Goal: Task Accomplishment & Management: Use online tool/utility

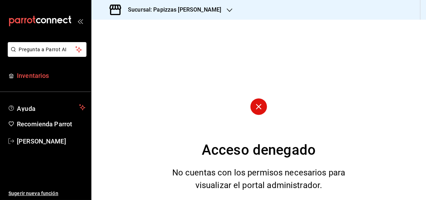
click at [36, 77] on span "Inventarios" at bounding box center [51, 75] width 69 height 9
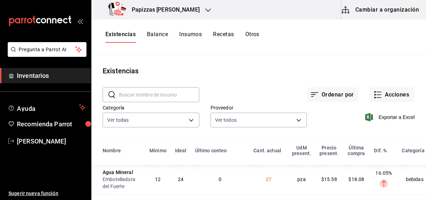
click at [158, 10] on h3 "Papizzas [PERSON_NAME]" at bounding box center [163, 10] width 74 height 8
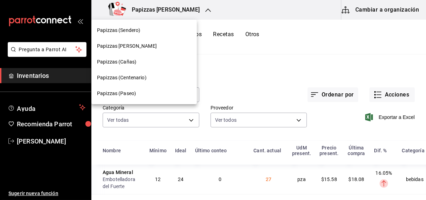
click at [128, 30] on span "Papizzas (Sendero)" at bounding box center [118, 30] width 43 height 7
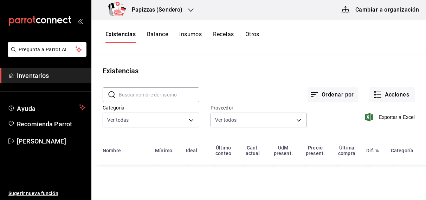
click at [172, 8] on h3 "Papizzas (Sendero)" at bounding box center [154, 10] width 56 height 8
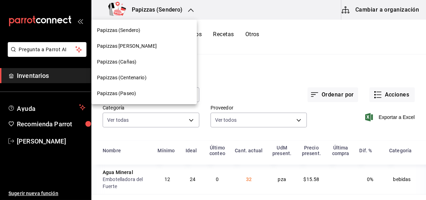
click at [129, 61] on span "Papizzas (Cañas)" at bounding box center [116, 61] width 39 height 7
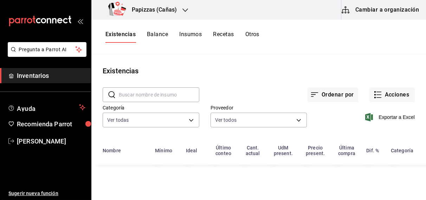
click at [170, 9] on h3 "Papizzas (Cañas)" at bounding box center [151, 10] width 51 height 8
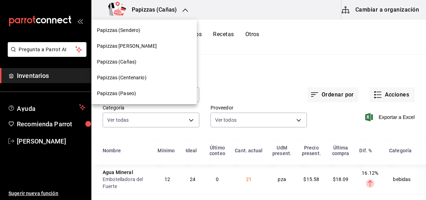
click at [133, 78] on span "Papizzas (Centenario)" at bounding box center [122, 77] width 50 height 7
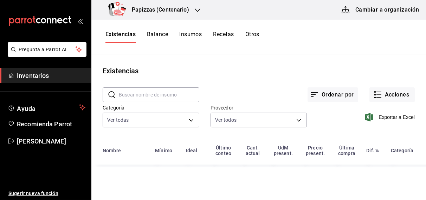
click at [165, 9] on h3 "Papizzas (Centenario)" at bounding box center [157, 10] width 63 height 8
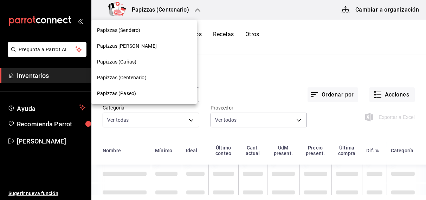
click at [123, 94] on span "Papizzas (Paseo)" at bounding box center [116, 93] width 39 height 7
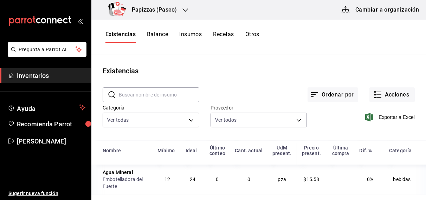
click at [174, 11] on h3 "Papizzas (Paseo)" at bounding box center [151, 10] width 51 height 8
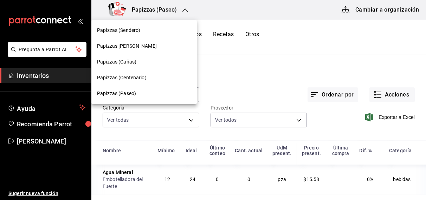
click at [126, 48] on span "Papizzas [PERSON_NAME]" at bounding box center [127, 46] width 60 height 7
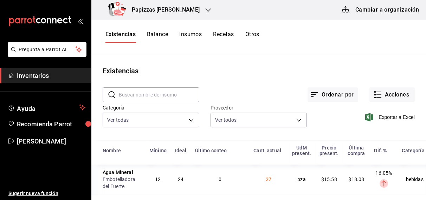
click at [251, 33] on button "Otros" at bounding box center [252, 37] width 14 height 12
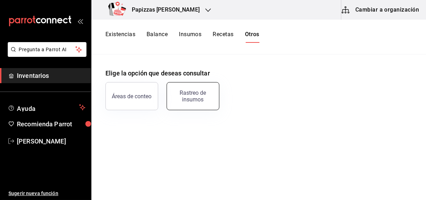
click at [199, 88] on button "Rastreo de insumos" at bounding box center [193, 96] width 53 height 28
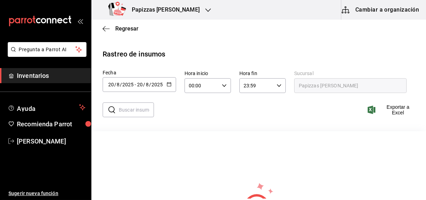
click at [171, 83] on div "[DATE] [DATE] - [DATE] [DATE]" at bounding box center [140, 84] width 74 height 15
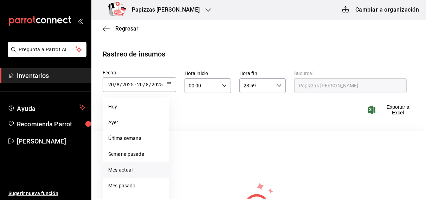
click at [129, 168] on li "Mes actual" at bounding box center [136, 170] width 66 height 16
type input "[DATE]"
type input "1"
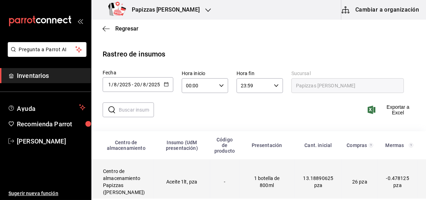
click at [178, 183] on td "Aceite 1lt, pza" at bounding box center [182, 182] width 57 height 45
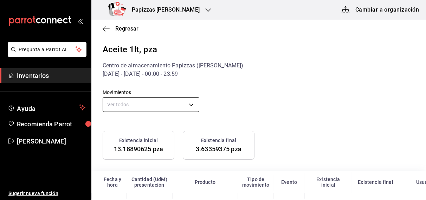
click at [150, 105] on body "Pregunta a Parrot AI Inventarios Ayuda Recomienda Parrot [PERSON_NAME] Sugerir …" at bounding box center [213, 99] width 426 height 199
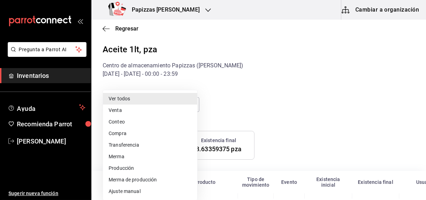
click at [124, 193] on li "Ajuste manual" at bounding box center [150, 192] width 94 height 12
type input "MANUAL_ADJUSTMENT"
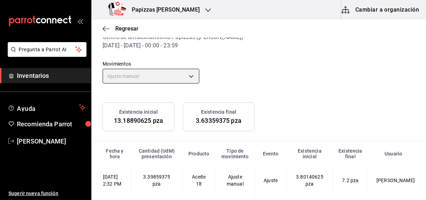
scroll to position [43, 0]
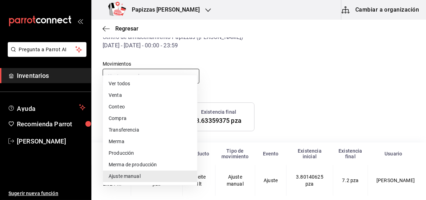
click at [189, 63] on body "Pregunta a Parrot AI Inventarios Ayuda Recomienda Parrot [PERSON_NAME] Sugerir …" at bounding box center [213, 99] width 426 height 199
click at [122, 31] on div at bounding box center [213, 100] width 426 height 200
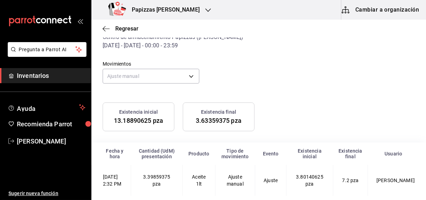
click at [122, 31] on span "Regresar" at bounding box center [126, 28] width 23 height 7
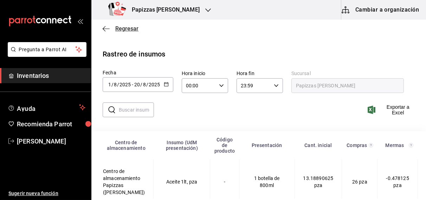
click at [126, 27] on span "Regresar" at bounding box center [126, 28] width 23 height 7
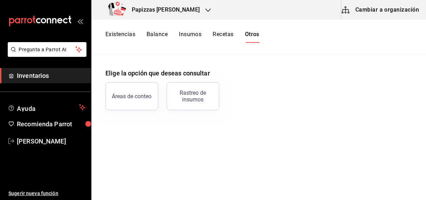
click at [158, 32] on button "Balance" at bounding box center [157, 37] width 21 height 12
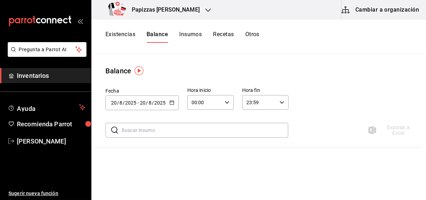
click at [115, 31] on button "Existencias" at bounding box center [121, 37] width 30 height 12
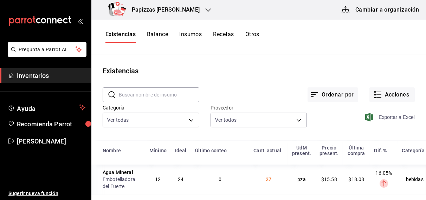
click at [379, 119] on span "Exportar a Excel" at bounding box center [391, 117] width 48 height 8
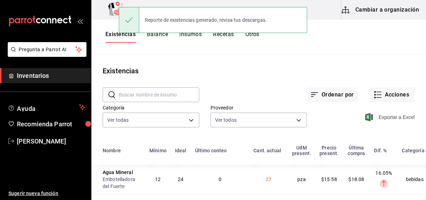
click at [155, 36] on button "Balance" at bounding box center [157, 37] width 21 height 12
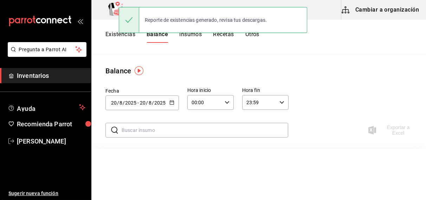
click at [170, 101] on icon "button" at bounding box center [172, 102] width 5 height 5
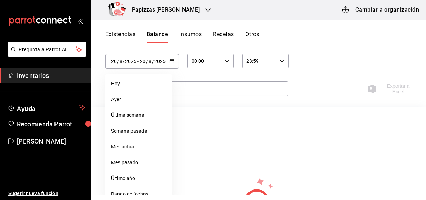
scroll to position [47, 0]
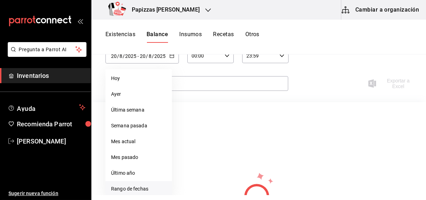
click at [135, 187] on li "Rango de fechas" at bounding box center [139, 189] width 66 height 16
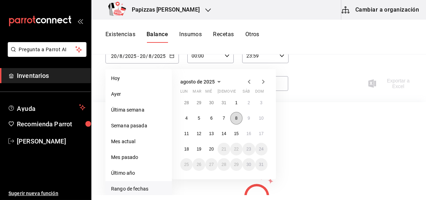
click at [237, 118] on abbr "8" at bounding box center [236, 118] width 2 height 5
click at [211, 148] on abbr "20" at bounding box center [211, 149] width 5 height 5
type input "[DATE]"
type input "8"
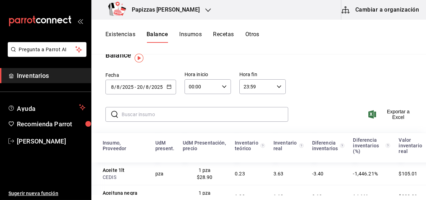
scroll to position [6, 0]
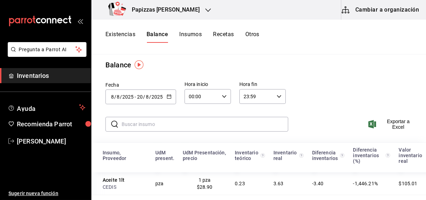
click at [168, 94] on icon "button" at bounding box center [169, 96] width 5 height 5
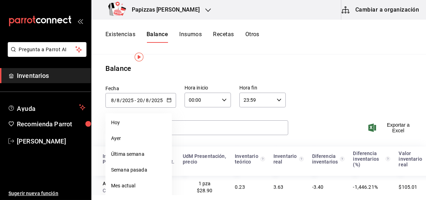
scroll to position [2, 0]
click at [168, 98] on \(Stroke\) "button" at bounding box center [168, 98] width 0 height 0
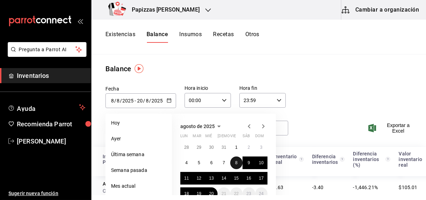
click at [235, 161] on abbr "8" at bounding box center [236, 163] width 2 height 5
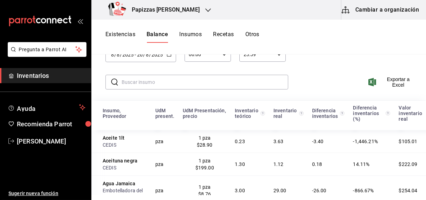
scroll to position [37, 0]
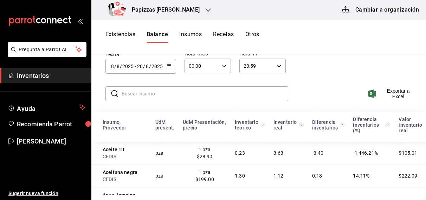
click at [223, 66] on icon "button" at bounding box center [224, 66] width 5 height 5
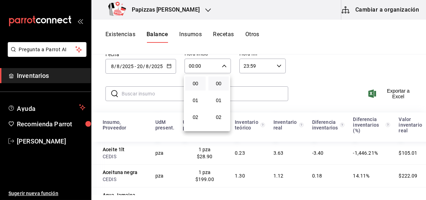
click at [170, 67] on div at bounding box center [213, 100] width 426 height 200
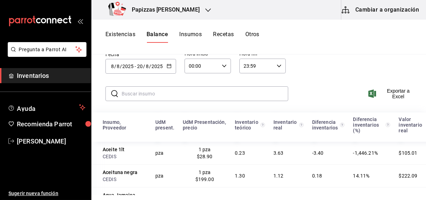
click at [170, 67] on \(Stroke\) "button" at bounding box center [169, 66] width 4 height 4
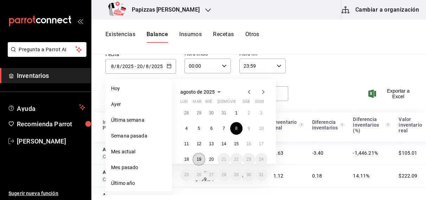
click at [199, 159] on abbr "19" at bounding box center [199, 159] width 5 height 5
type input "[DATE]"
type input "19"
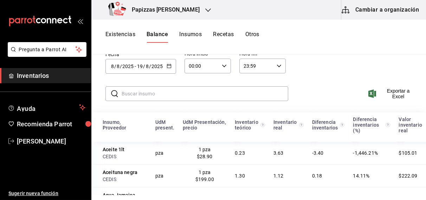
click at [167, 64] on icon "button" at bounding box center [169, 66] width 5 height 5
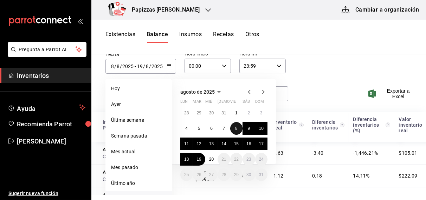
click at [236, 128] on abbr "8" at bounding box center [236, 128] width 2 height 5
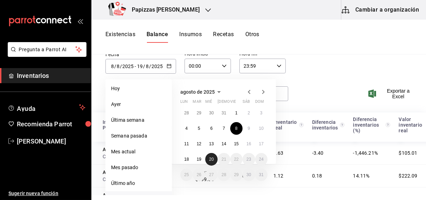
click at [210, 160] on abbr "20" at bounding box center [211, 159] width 5 height 5
type input "[DATE]"
type input "20"
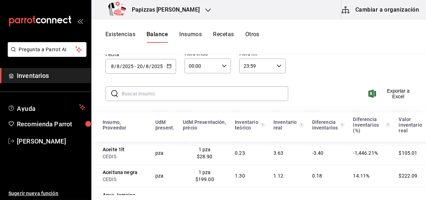
click at [168, 65] on icon "button" at bounding box center [169, 66] width 5 height 5
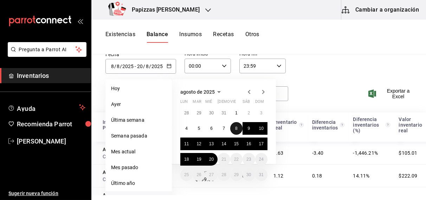
click at [236, 127] on abbr "8" at bounding box center [236, 128] width 2 height 5
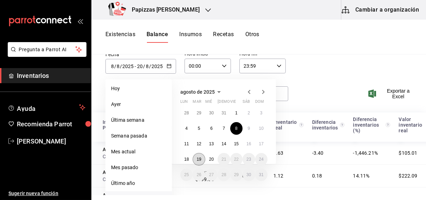
click at [199, 157] on abbr "19" at bounding box center [199, 159] width 5 height 5
type input "[DATE]"
type input "19"
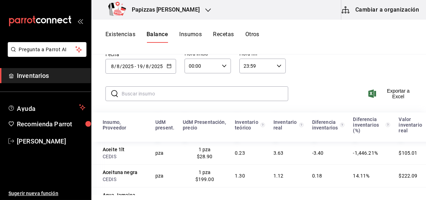
click at [223, 66] on icon "button" at bounding box center [224, 66] width 5 height 5
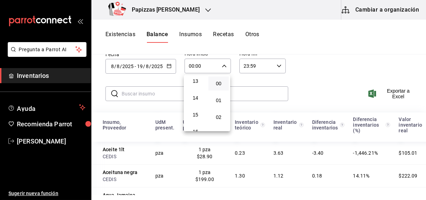
scroll to position [226, 0]
click at [195, 113] on span "15" at bounding box center [196, 111] width 12 height 6
click at [218, 121] on span "33" at bounding box center [219, 119] width 12 height 6
type input "15:33"
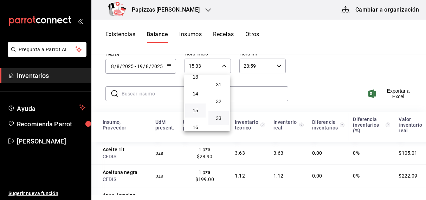
click at [394, 92] on div at bounding box center [213, 100] width 426 height 200
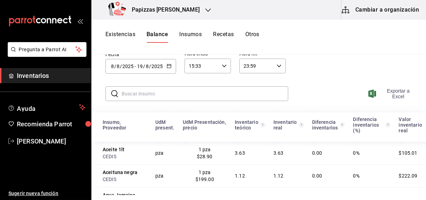
click at [391, 92] on span "Exportar a Excel" at bounding box center [392, 93] width 45 height 11
